Goal: Task Accomplishment & Management: Manage account settings

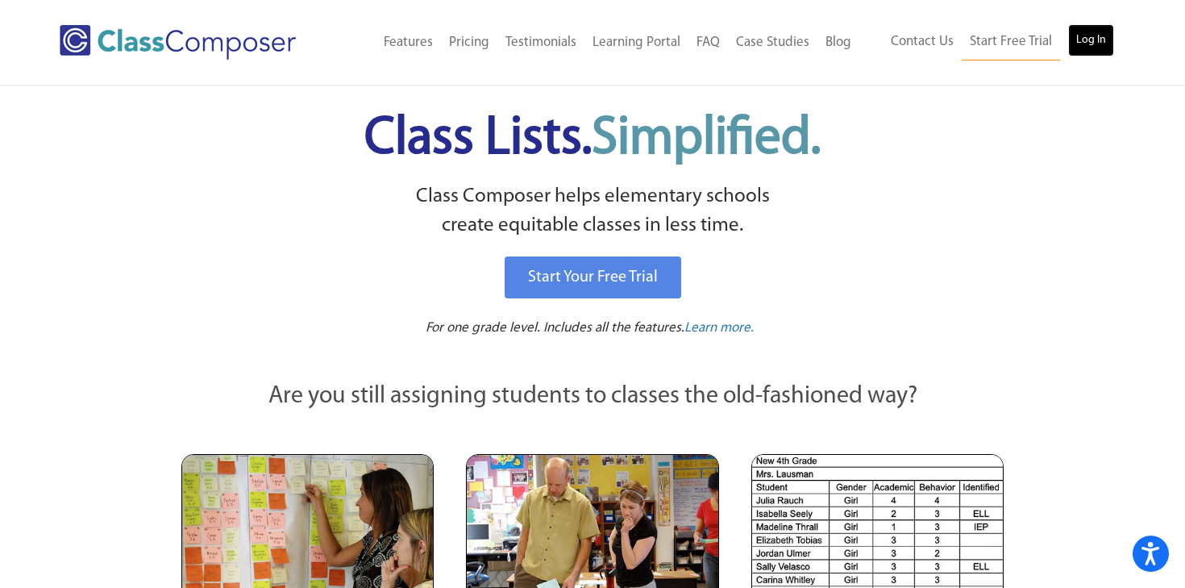
click at [1087, 43] on link "Log In" at bounding box center [1091, 40] width 46 height 32
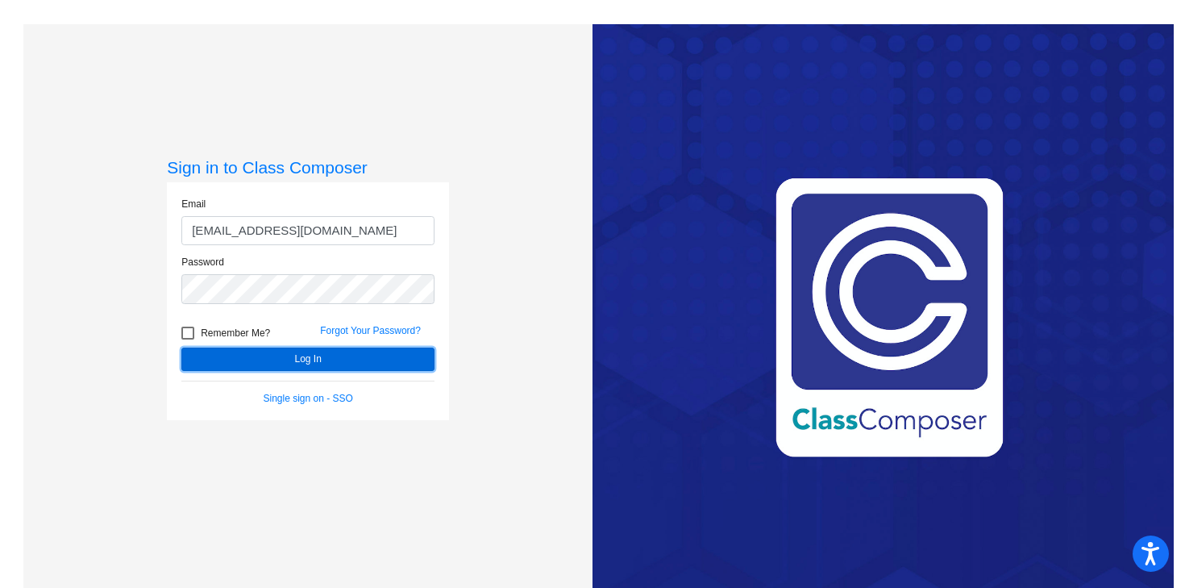
click at [232, 364] on button "Log In" at bounding box center [307, 359] width 253 height 23
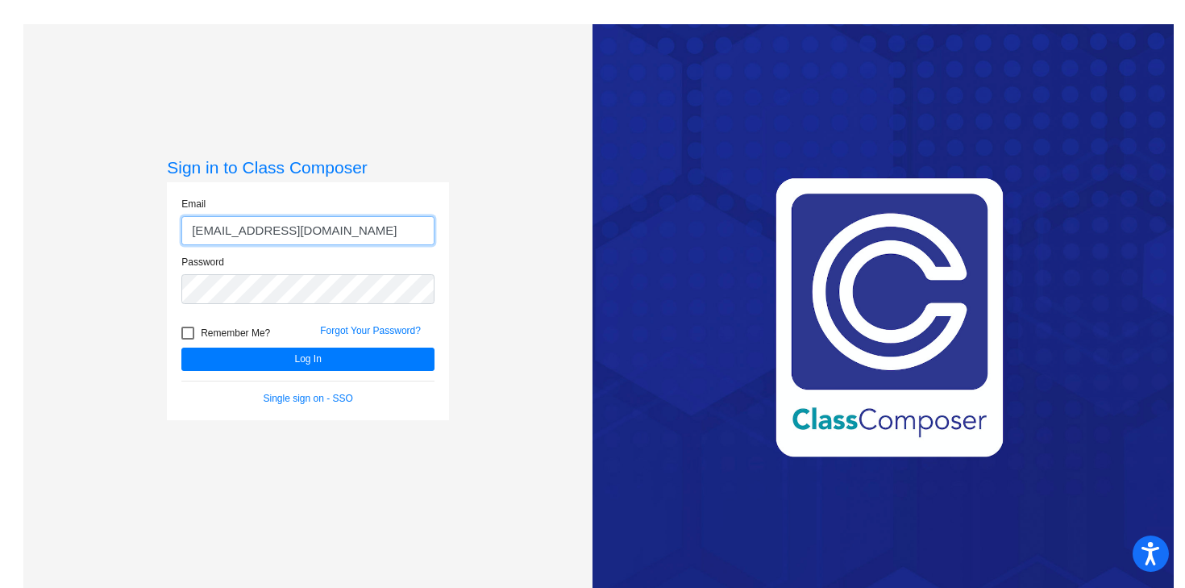
click at [241, 234] on input "edelacruz@ceres.k12.ca.us" at bounding box center [307, 231] width 253 height 30
type input "eromo@ceres.k12.ca.us"
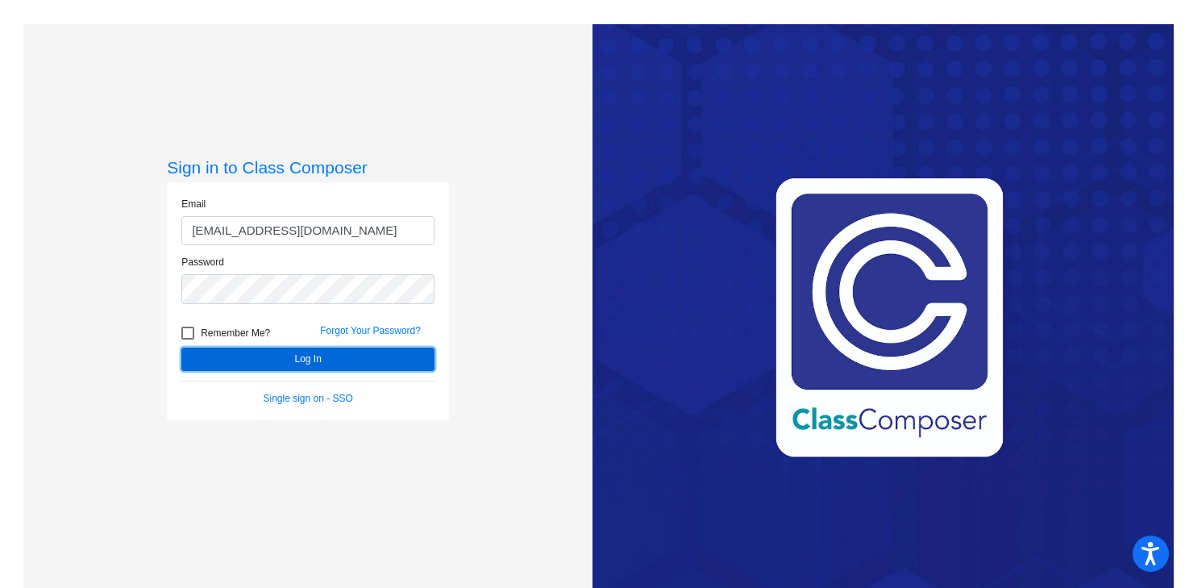
click at [259, 353] on button "Log In" at bounding box center [307, 359] width 253 height 23
click at [302, 370] on button "Log In" at bounding box center [307, 359] width 253 height 23
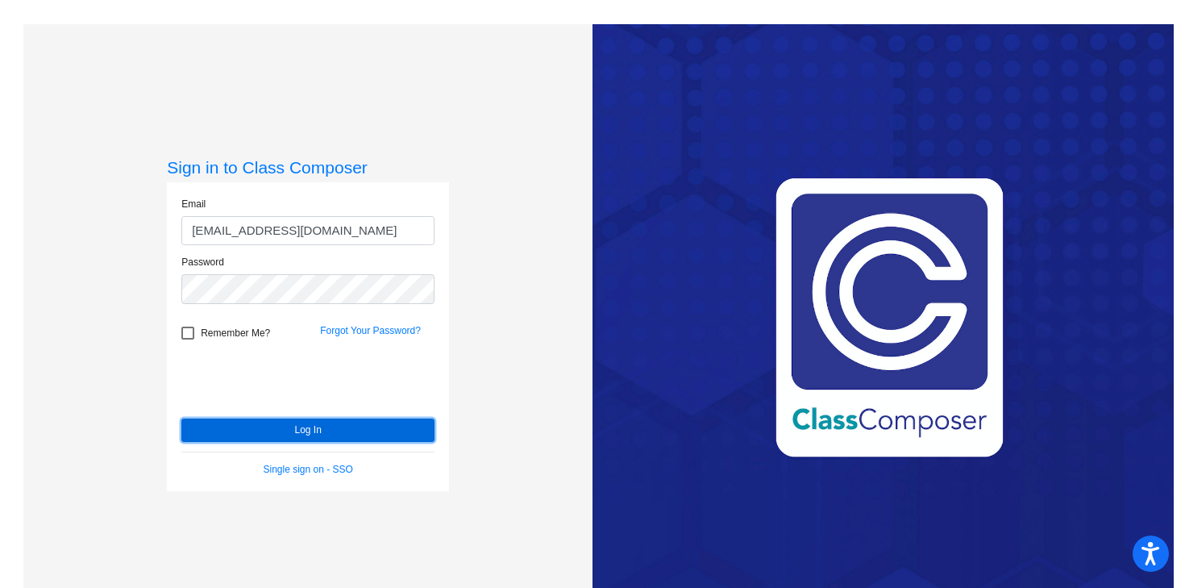
click at [251, 423] on button "Log In" at bounding box center [307, 429] width 253 height 23
